Goal: Check status

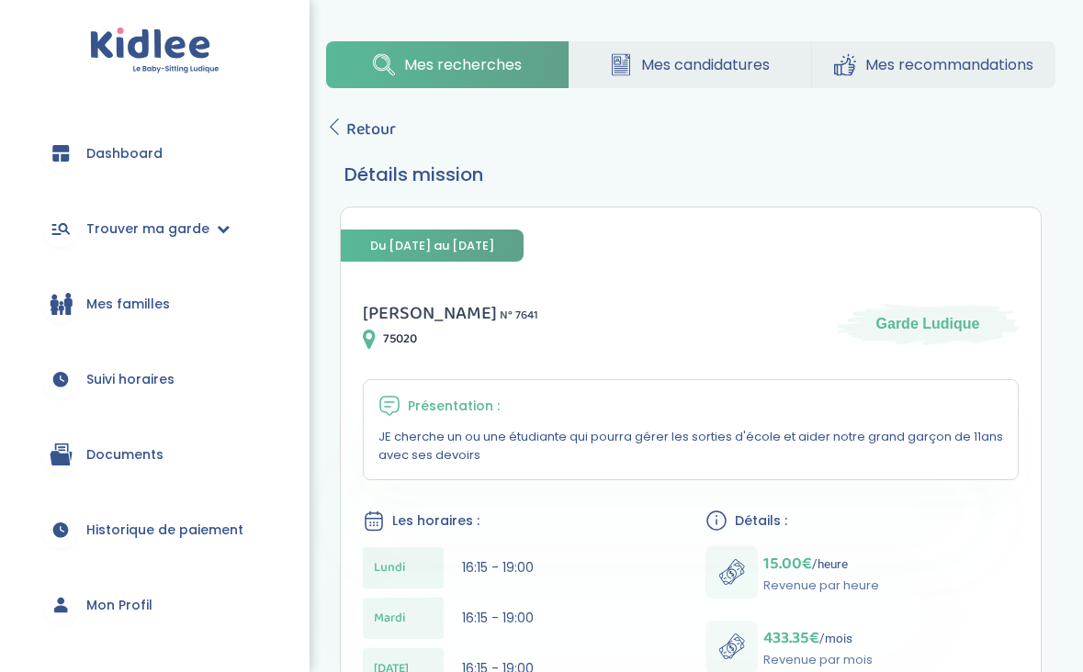
click at [865, 67] on span "Mes recommandations" at bounding box center [949, 64] width 168 height 23
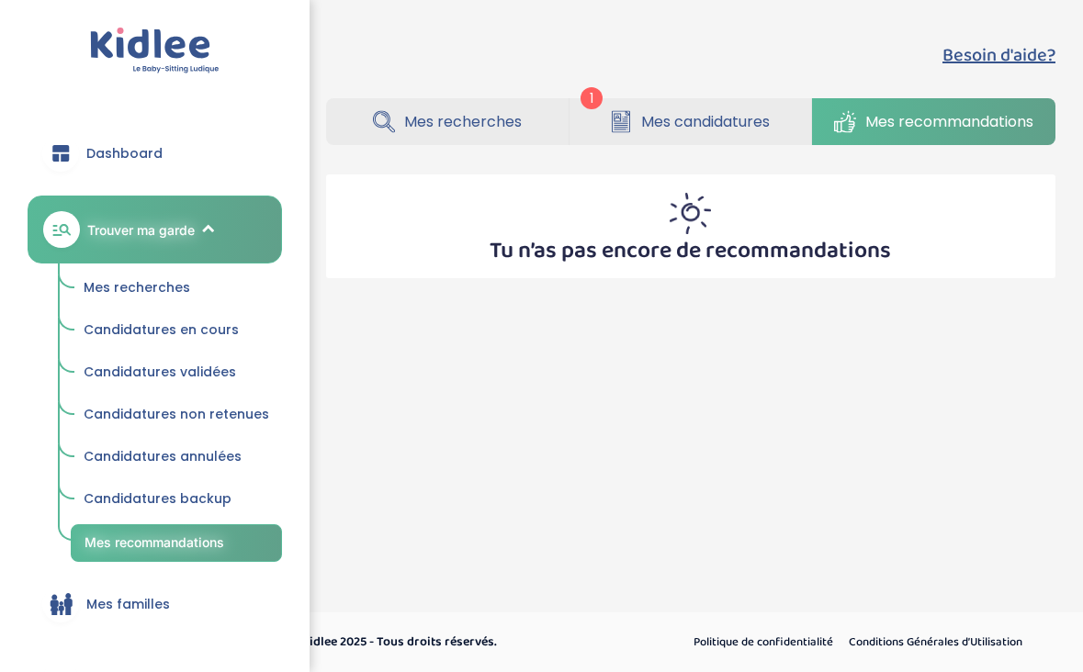
click at [736, 108] on link "Mes candidatures" at bounding box center [690, 121] width 242 height 47
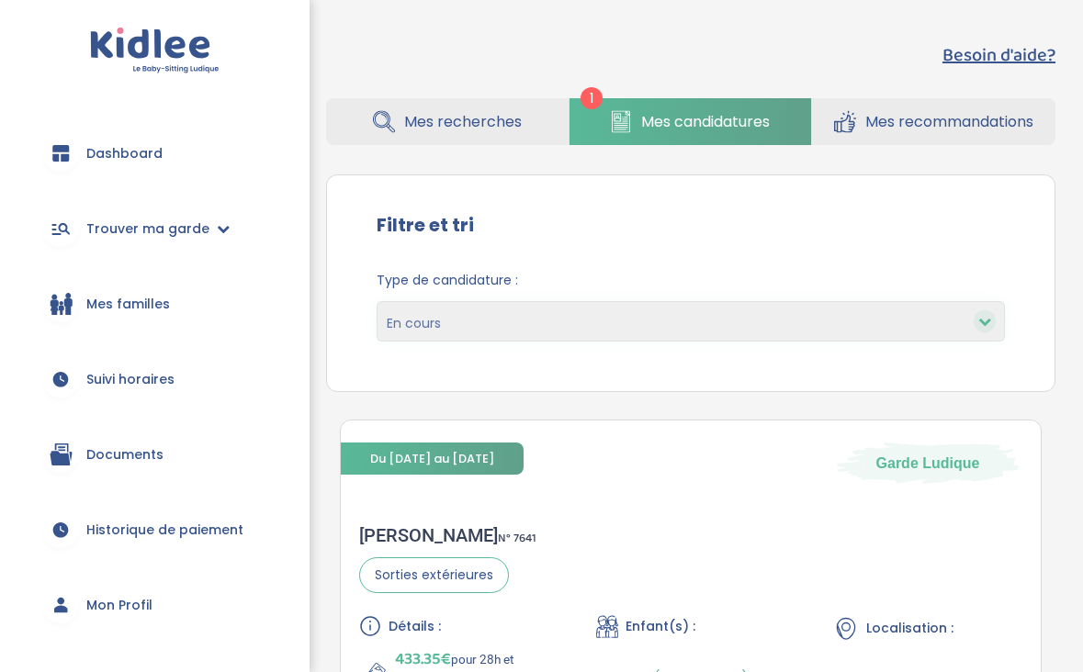
click at [492, 131] on span "Mes recherches" at bounding box center [463, 121] width 118 height 23
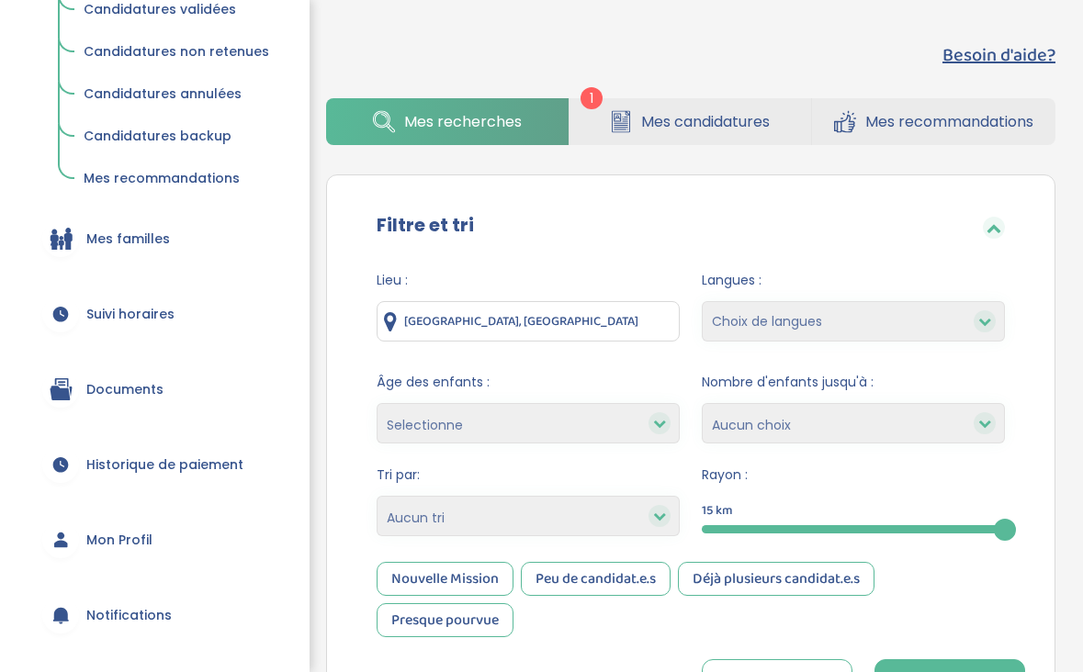
scroll to position [377, 0]
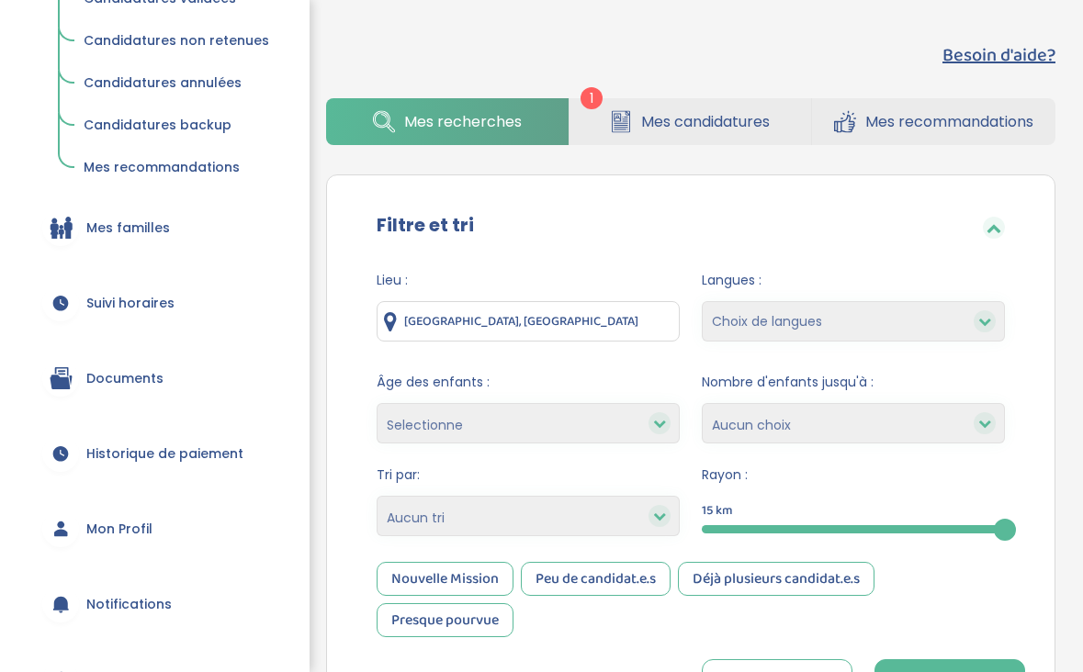
click at [115, 532] on span "Mon Profil" at bounding box center [119, 529] width 66 height 19
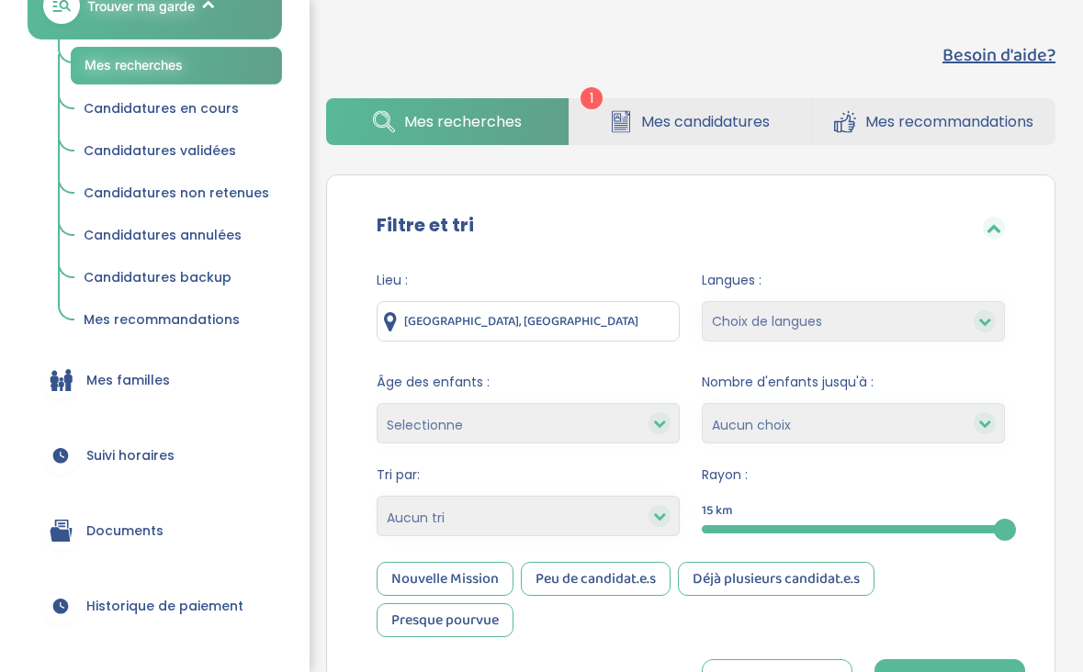
scroll to position [220, 0]
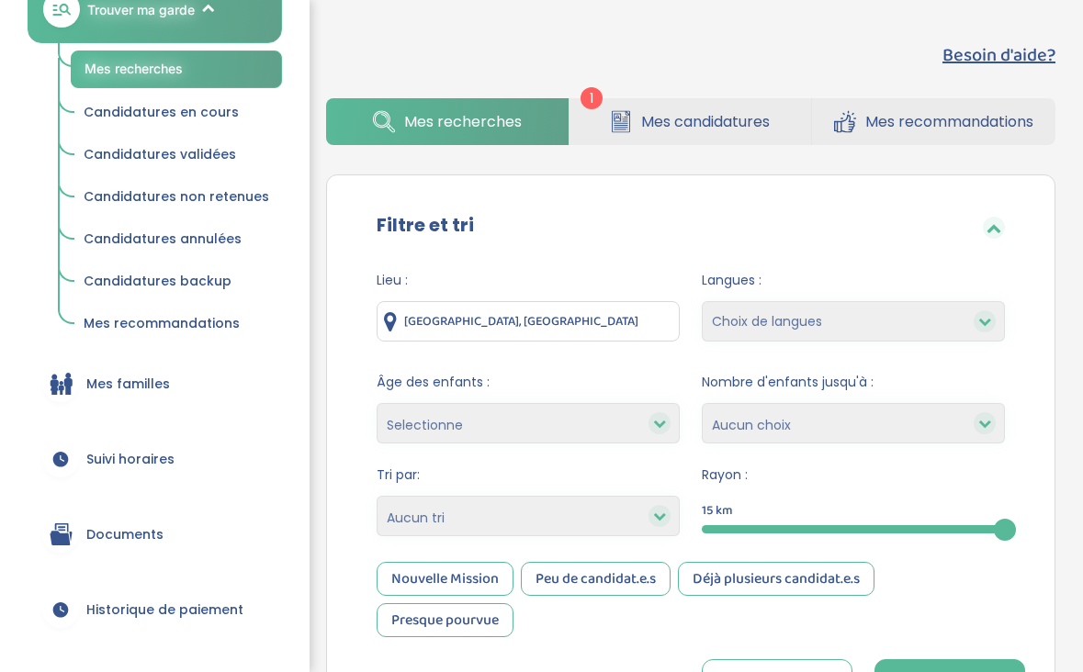
click at [214, 152] on span "Candidatures validées" at bounding box center [160, 154] width 152 height 18
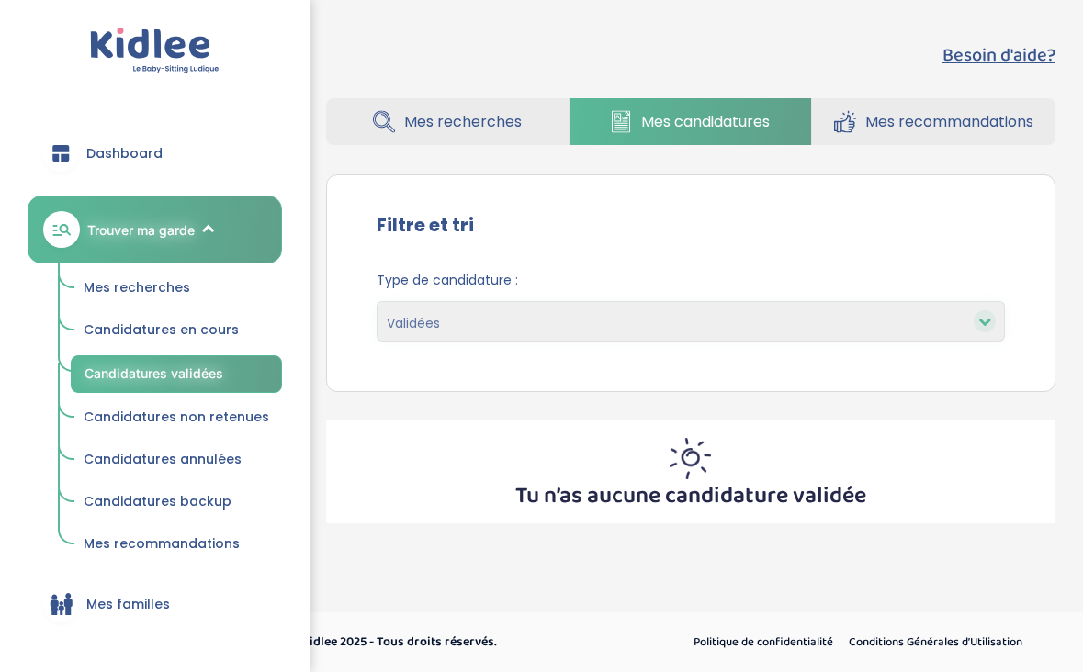
select select "canceled"
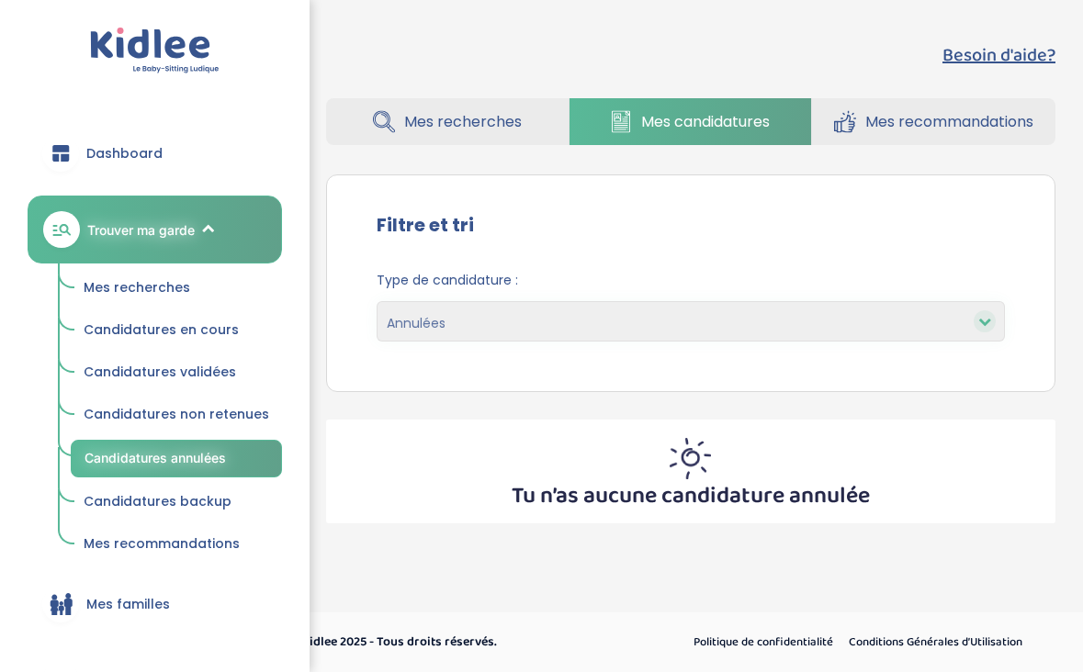
select select "pending"
